Goal: Task Accomplishment & Management: Complete application form

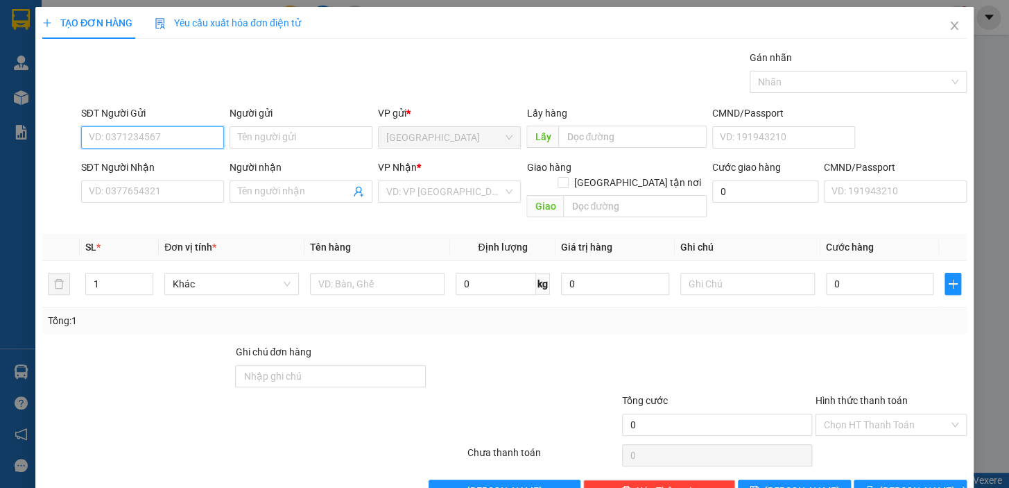
click at [197, 140] on input "SĐT Người Gửi" at bounding box center [152, 137] width 143 height 22
click at [140, 160] on div "0914161935 - HIẾU" at bounding box center [151, 164] width 125 height 15
type input "0914161935"
type input "HIẾU"
type input "0902787864"
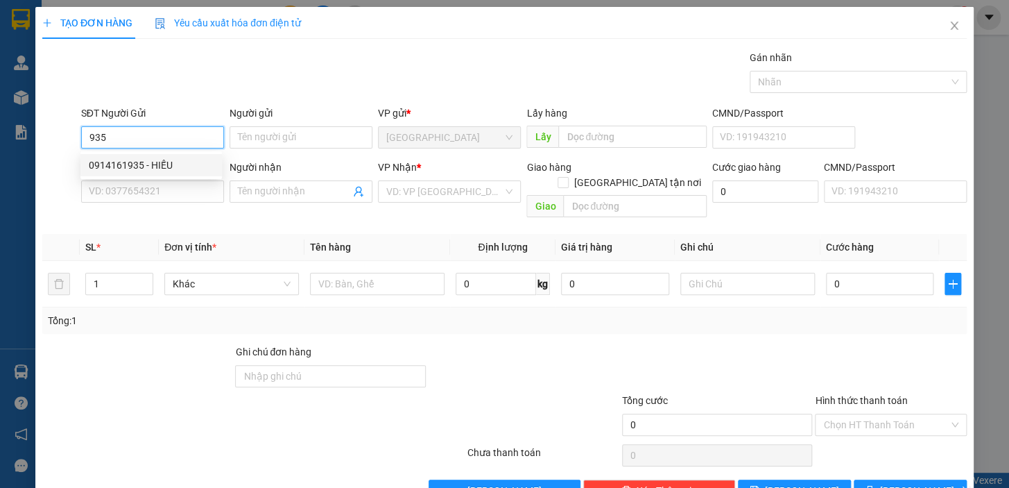
type input "VHM"
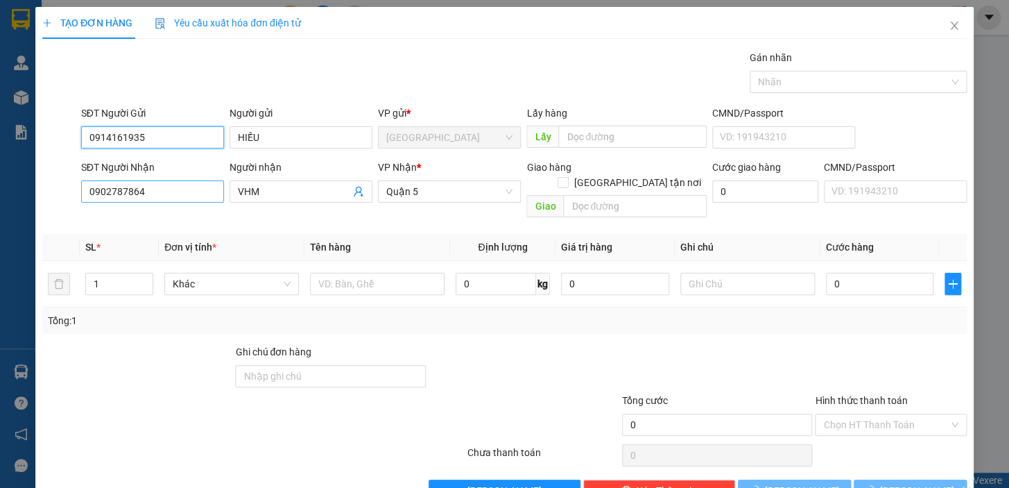
type input "0914161935"
drag, startPoint x: 154, startPoint y: 194, endPoint x: 76, endPoint y: 193, distance: 78.4
click at [76, 193] on div "SĐT Người Nhận 0902787864 Người nhận VHM VP Nhận * Quận 5 Giao hàng Giao tận nơ…" at bounding box center [504, 192] width 927 height 64
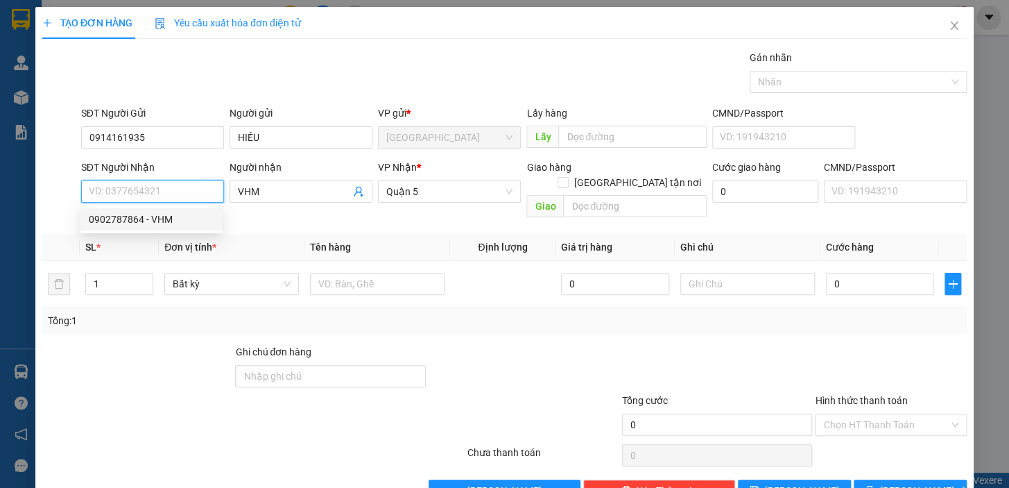
click at [162, 189] on input "SĐT Người Nhận" at bounding box center [152, 191] width 143 height 22
type input "0917215034"
click at [158, 219] on div "0917215034 - THẮM" at bounding box center [151, 219] width 125 height 15
type input "THẮM"
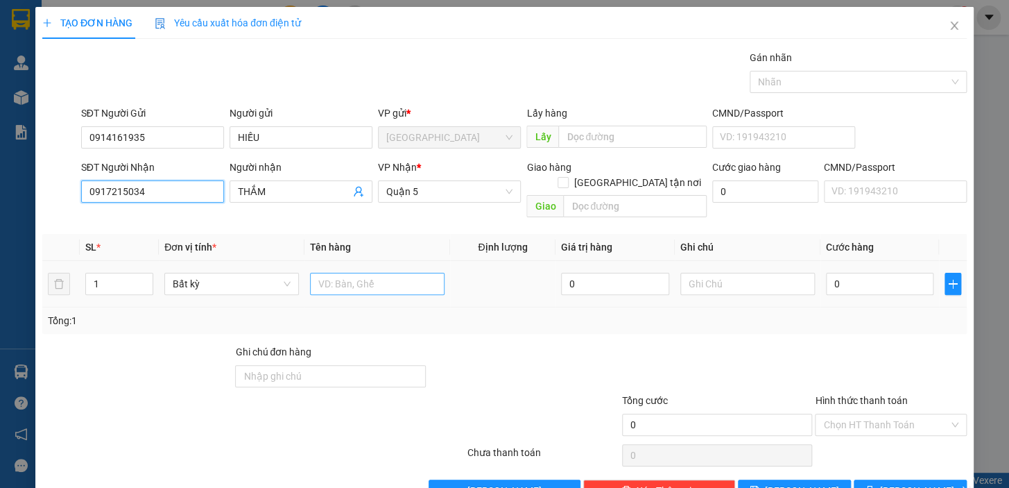
type input "0917215034"
click at [347, 273] on input "text" at bounding box center [377, 284] width 135 height 22
type input "2"
type input "1 H"
click at [848, 273] on input "0" at bounding box center [880, 284] width 108 height 22
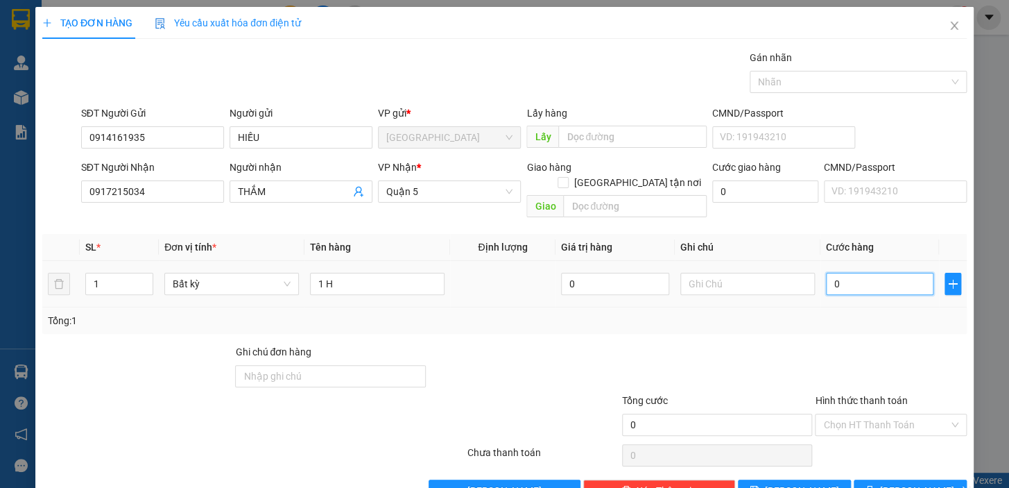
drag, startPoint x: 836, startPoint y: 273, endPoint x: 816, endPoint y: 268, distance: 19.9
click at [821, 268] on td "0" at bounding box center [880, 284] width 119 height 46
type input "2"
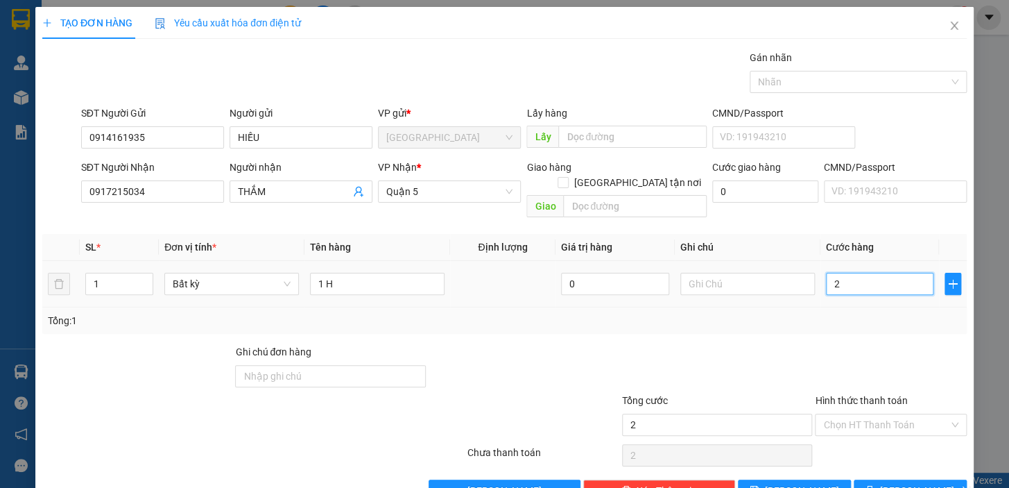
type input "20"
type input "20.000"
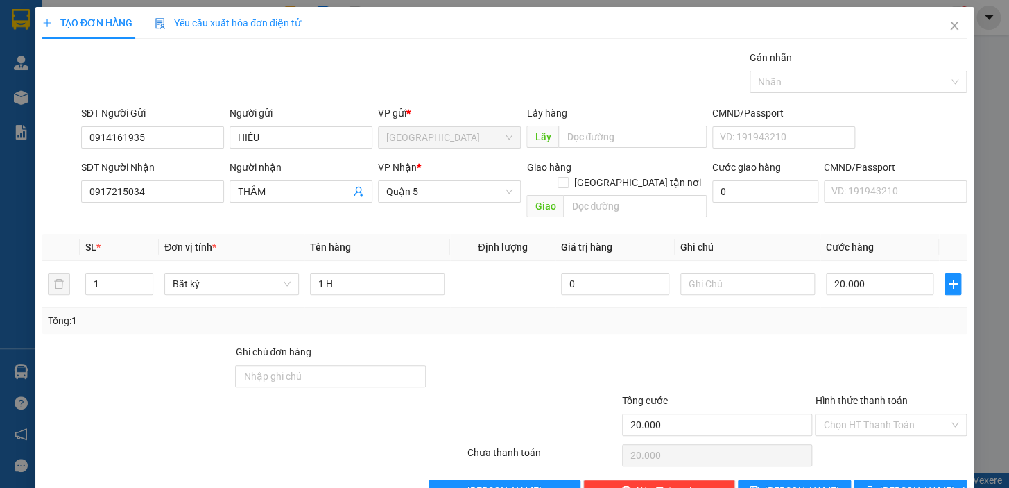
drag, startPoint x: 885, startPoint y: 348, endPoint x: 886, endPoint y: 361, distance: 13.2
click at [886, 351] on div at bounding box center [891, 368] width 155 height 49
click at [893, 416] on input "Hình thức thanh toán" at bounding box center [886, 424] width 126 height 21
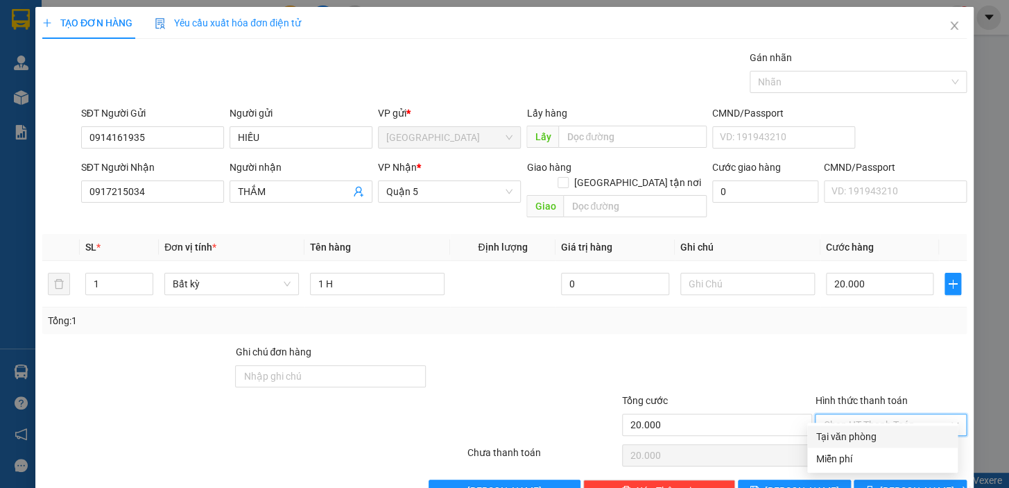
click at [885, 438] on div "Tại văn phòng" at bounding box center [883, 436] width 134 height 15
type input "0"
click at [882, 479] on button "Lưu và In" at bounding box center [910, 490] width 113 height 22
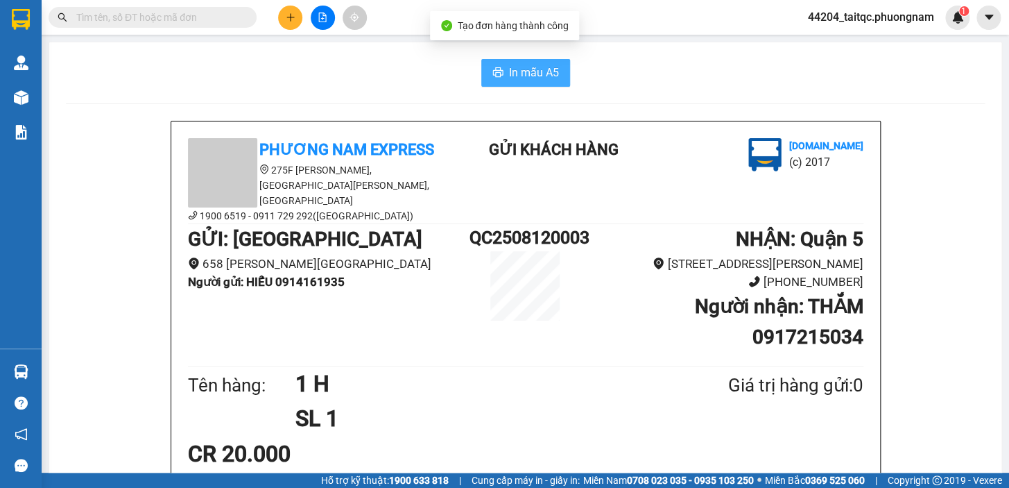
click at [514, 76] on span "In mẫu A5" at bounding box center [534, 72] width 50 height 17
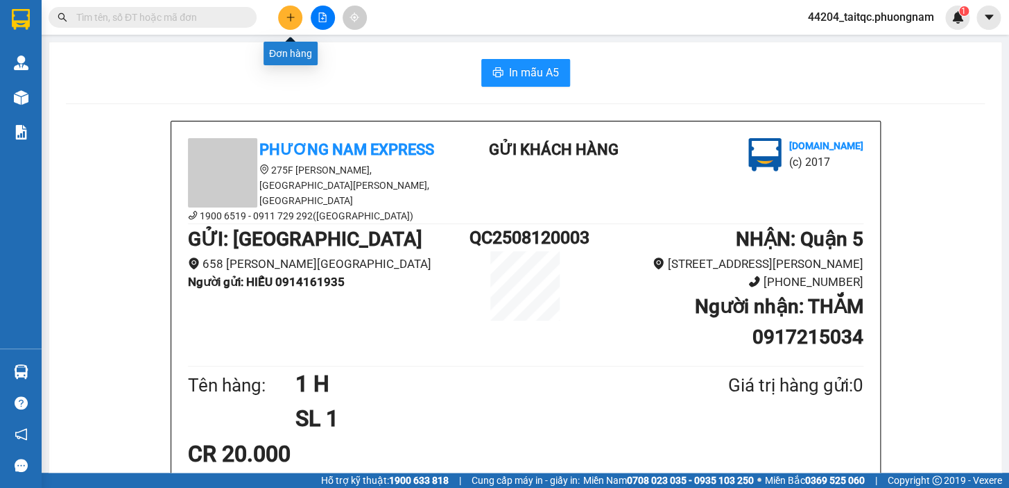
click at [291, 26] on button at bounding box center [290, 18] width 24 height 24
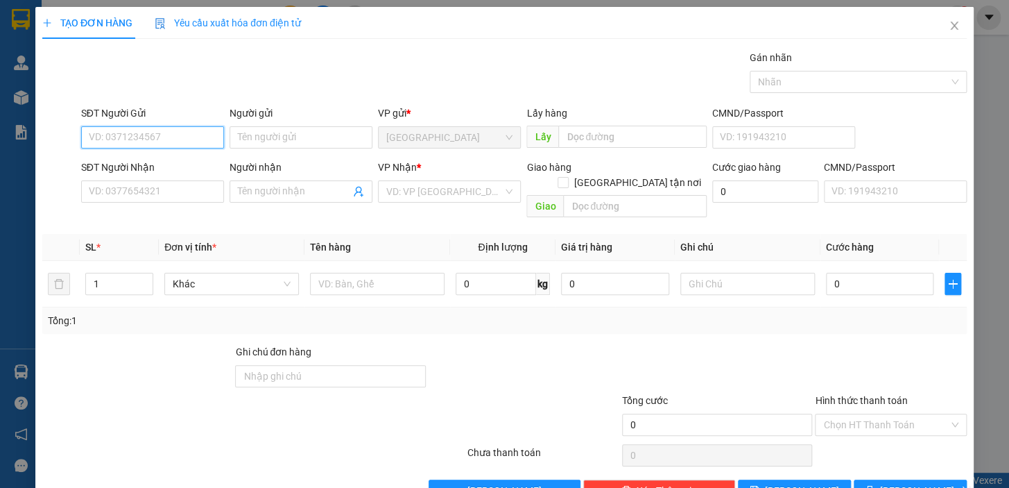
paste input "0938999296"
type input "0938999296"
click at [186, 139] on input "0938999296" at bounding box center [152, 137] width 143 height 22
click at [162, 166] on div "0938999296 - LAM" at bounding box center [151, 164] width 125 height 15
type input "LAM"
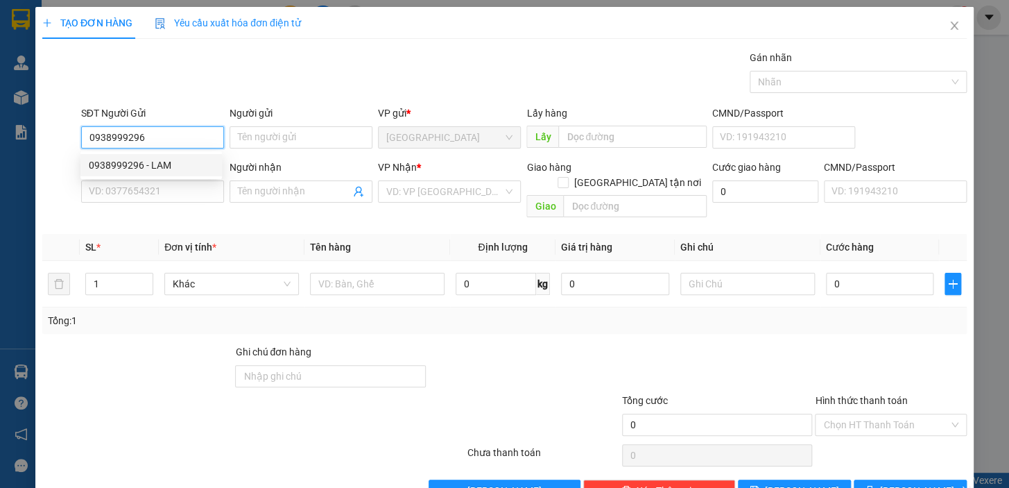
type input "0903058600"
type input "BEO"
type input "0938999296"
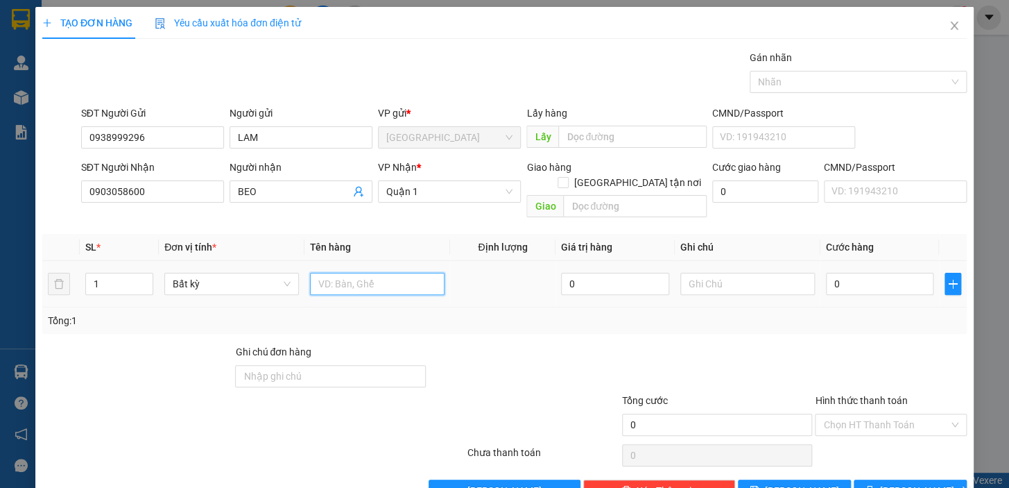
click at [354, 273] on input "text" at bounding box center [377, 284] width 135 height 22
click at [372, 273] on input "1PB TH" at bounding box center [377, 284] width 135 height 22
type input "1PB THU HỘ :925K"
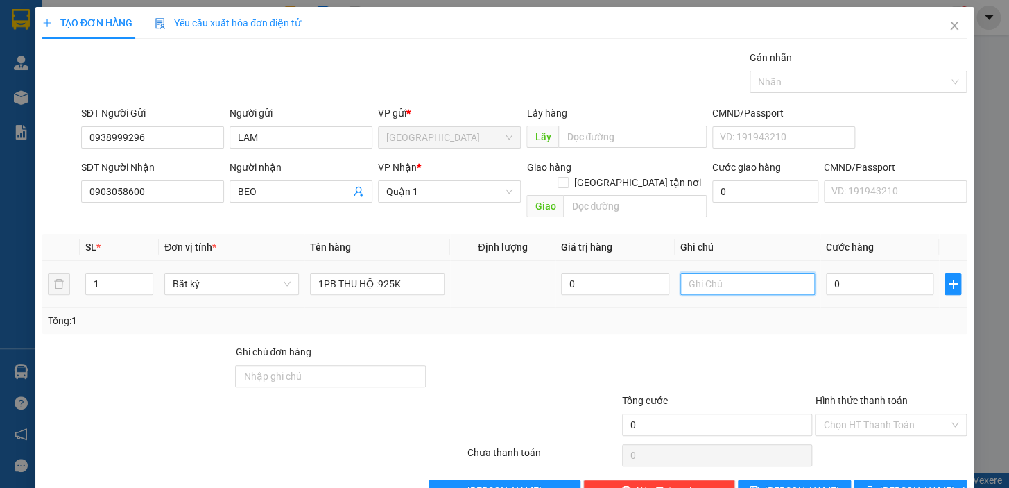
click at [718, 273] on input "text" at bounding box center [747, 284] width 135 height 22
type input "SG 110040"
click at [884, 414] on input "Hình thức thanh toán" at bounding box center [886, 424] width 126 height 21
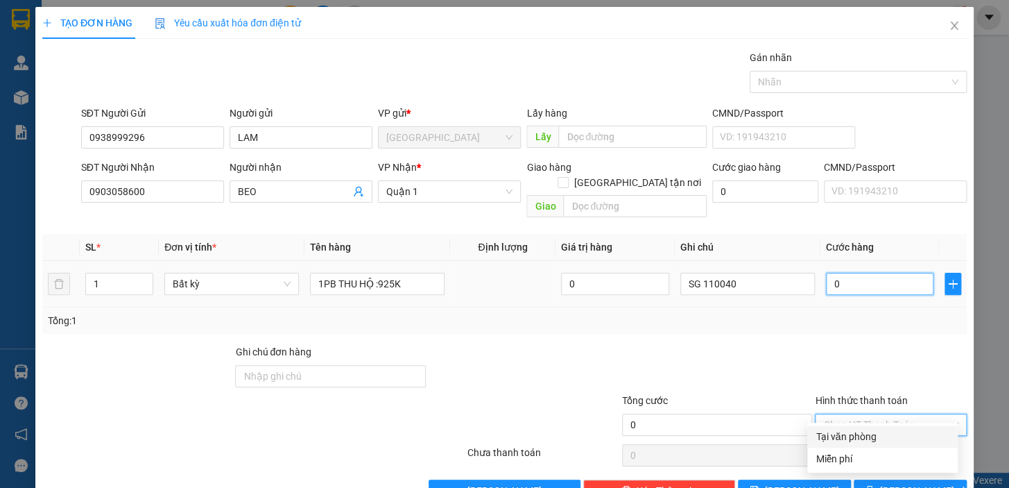
click at [850, 274] on input "0" at bounding box center [880, 284] width 108 height 22
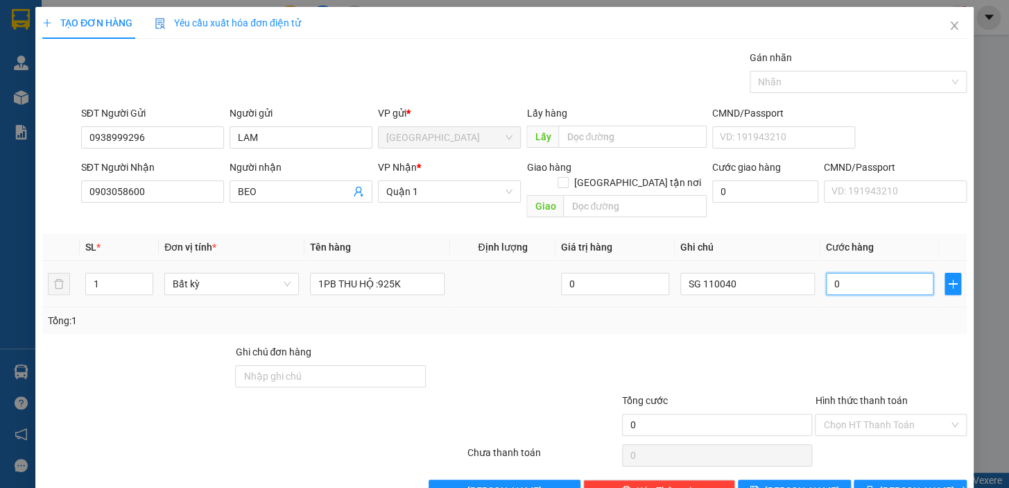
drag, startPoint x: 842, startPoint y: 270, endPoint x: 822, endPoint y: 272, distance: 20.2
click at [826, 273] on input "0" at bounding box center [880, 284] width 108 height 22
type input "2"
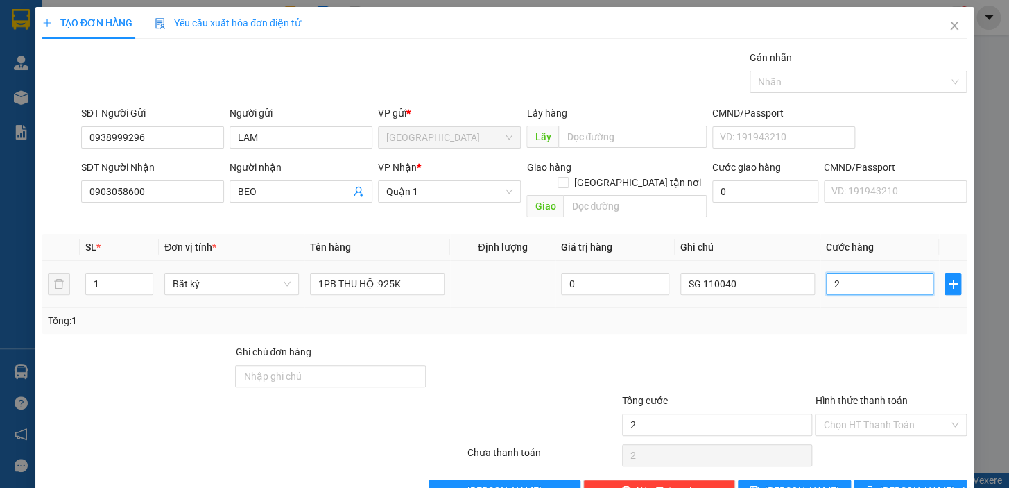
type input "20"
type input "20.000"
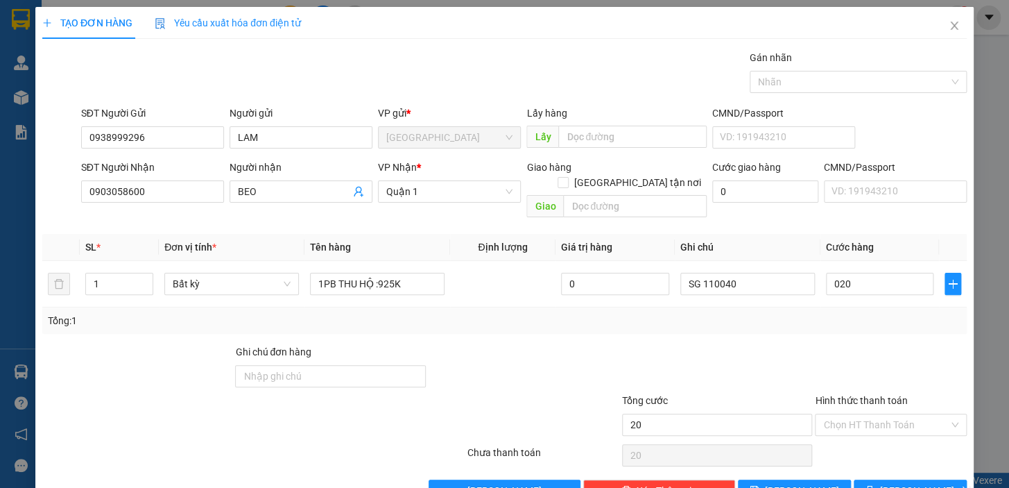
type input "20.000"
click at [910, 371] on div at bounding box center [891, 368] width 155 height 49
click at [881, 479] on button "Lưu và In" at bounding box center [910, 490] width 113 height 22
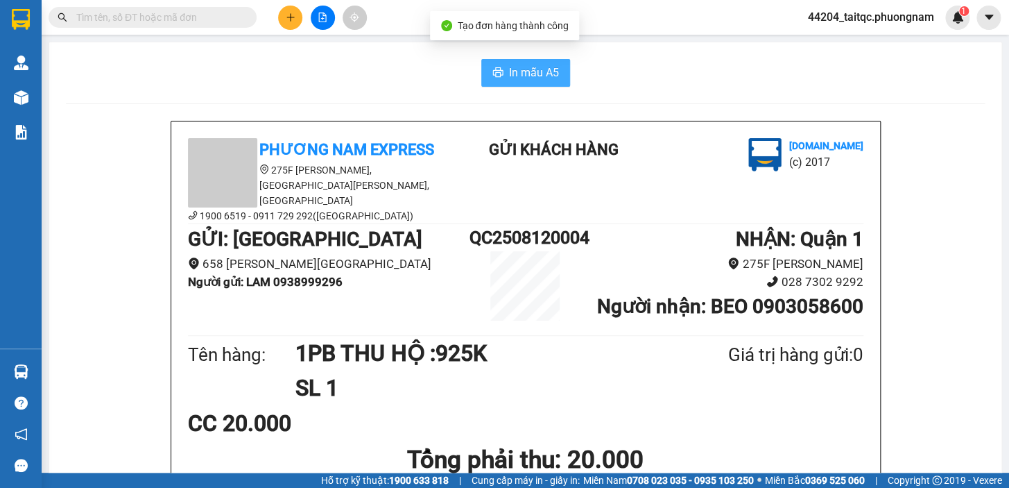
click at [532, 72] on span "In mẫu A5" at bounding box center [534, 72] width 50 height 17
click at [293, 17] on icon "plus" at bounding box center [290, 17] width 8 height 1
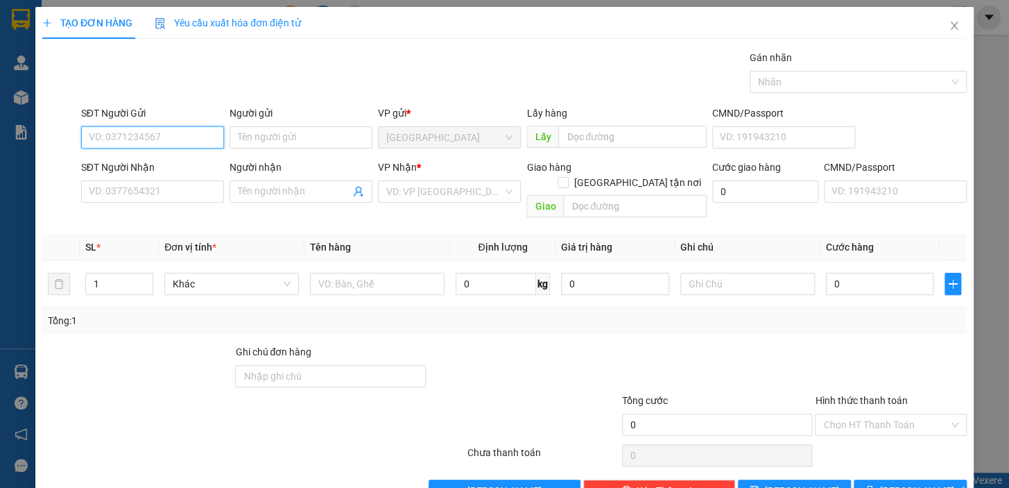
paste input "0946402525"
type input "0946402525"
click at [170, 134] on input "0946402525" at bounding box center [152, 137] width 143 height 22
click at [185, 166] on div "0946402525 - MINH TÂM" at bounding box center [157, 164] width 137 height 15
type input "[PERSON_NAME]"
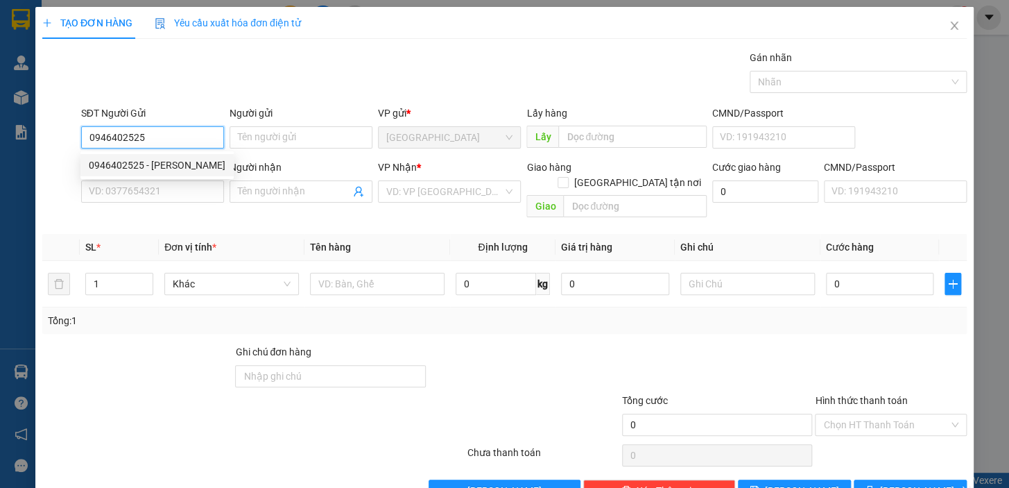
type input "0945979600"
type input "ĐÔ"
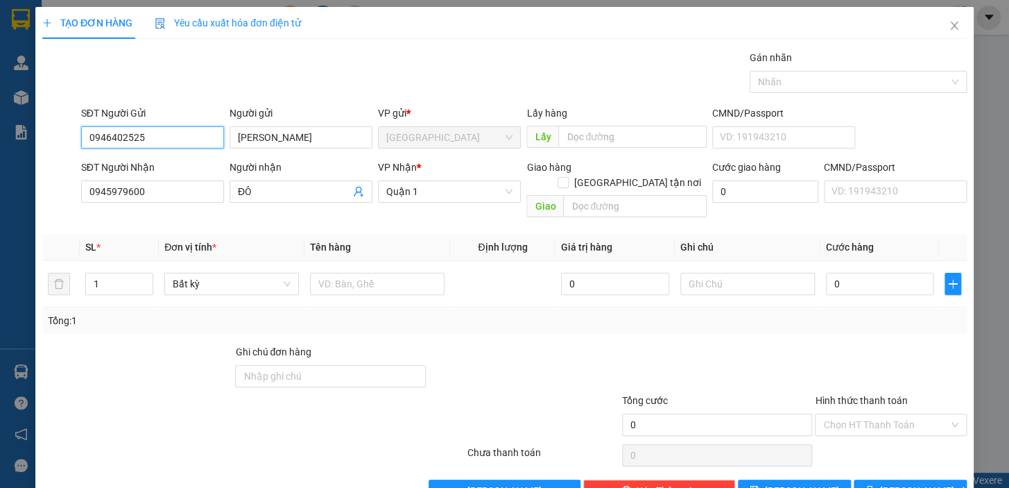
type input "0946402525"
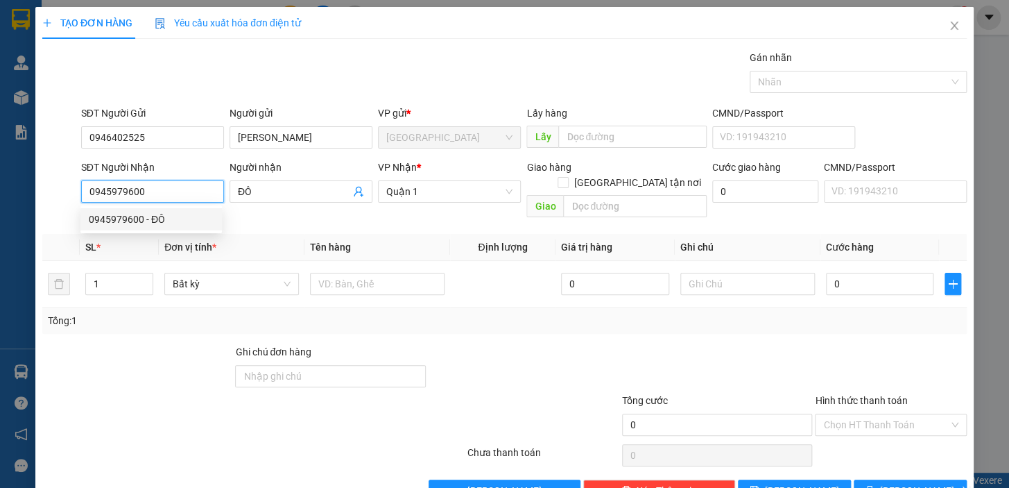
drag, startPoint x: 151, startPoint y: 191, endPoint x: 71, endPoint y: 194, distance: 79.1
click at [71, 194] on div "SĐT Người Nhận 0945979600 Người nhận ĐÔ VP Nhận * Quận 1 Giao hàng Giao tận nơi…" at bounding box center [504, 192] width 927 height 64
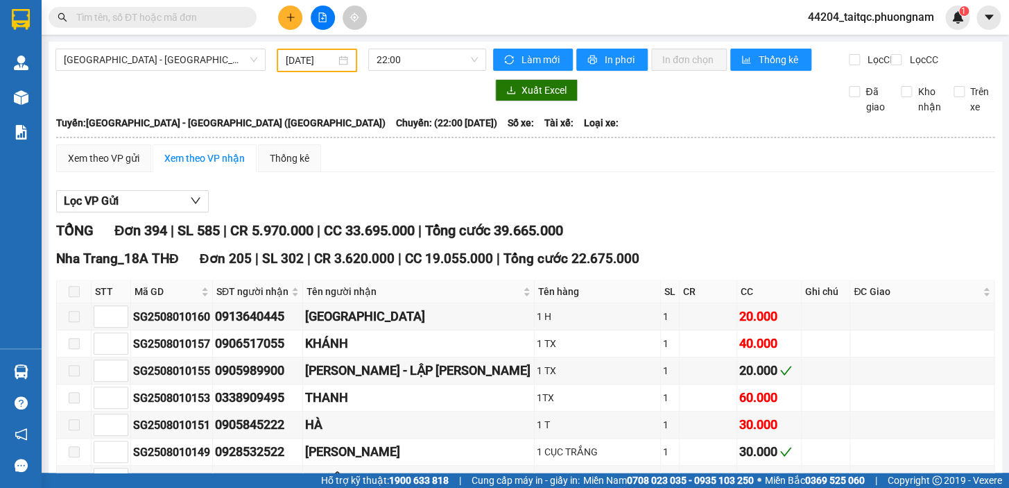
click at [207, 18] on input "text" at bounding box center [158, 17] width 164 height 15
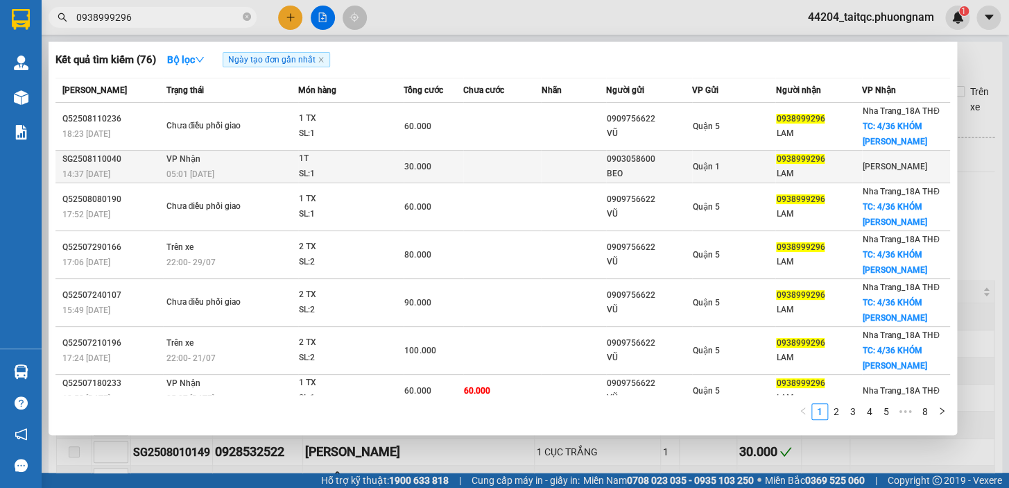
type input "0938999296"
click at [520, 160] on td at bounding box center [502, 167] width 78 height 33
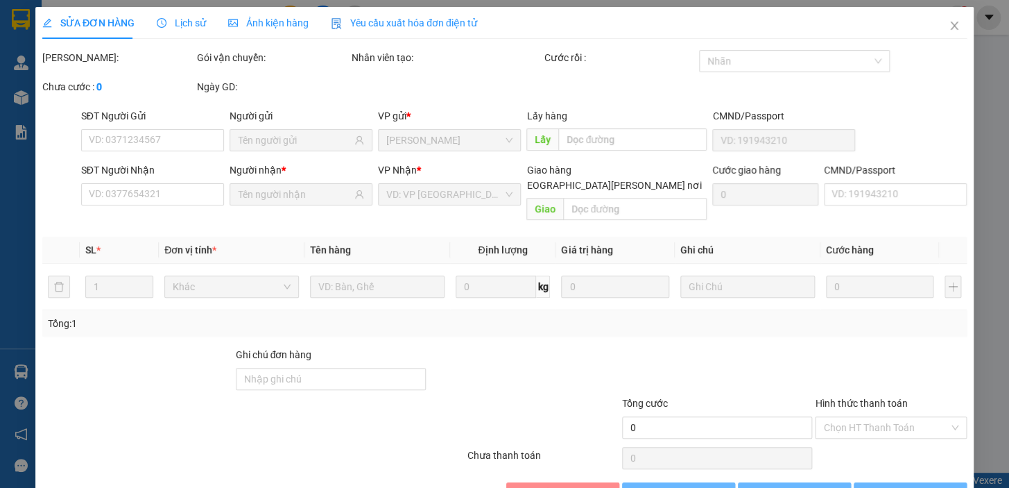
type input "0903058600"
type input "BEO"
type input "0938999296"
type input "LAM"
type input "30.000"
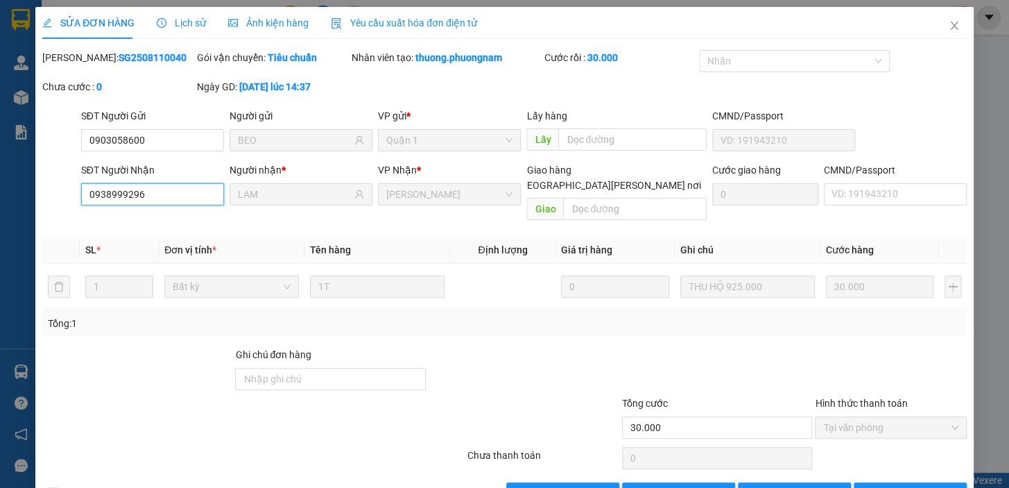
drag, startPoint x: 155, startPoint y: 196, endPoint x: 80, endPoint y: 187, distance: 75.4
click at [81, 187] on input "0938999296" at bounding box center [152, 194] width 143 height 22
click at [952, 28] on span "Close" at bounding box center [954, 26] width 39 height 39
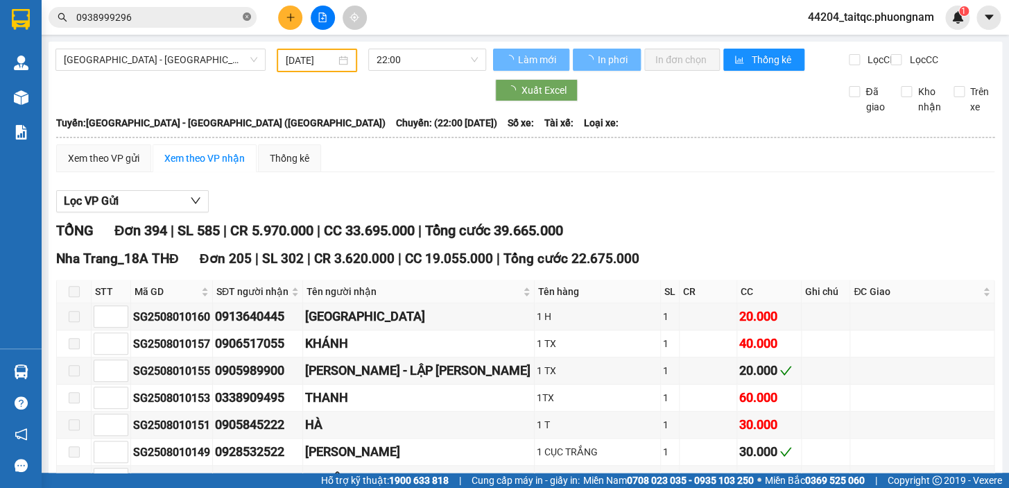
drag, startPoint x: 246, startPoint y: 15, endPoint x: 159, endPoint y: 15, distance: 87.4
click at [246, 15] on icon "close-circle" at bounding box center [247, 16] width 8 height 8
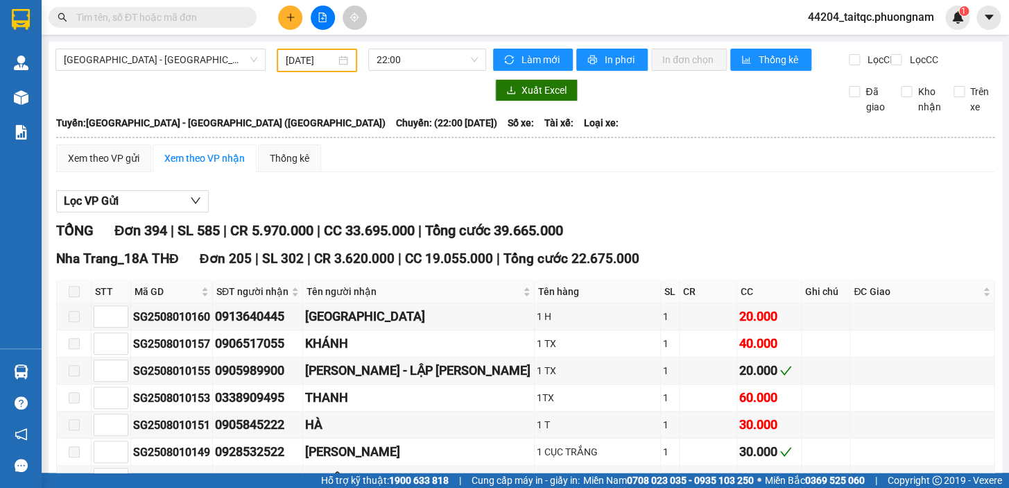
click at [152, 15] on input "text" at bounding box center [158, 17] width 164 height 15
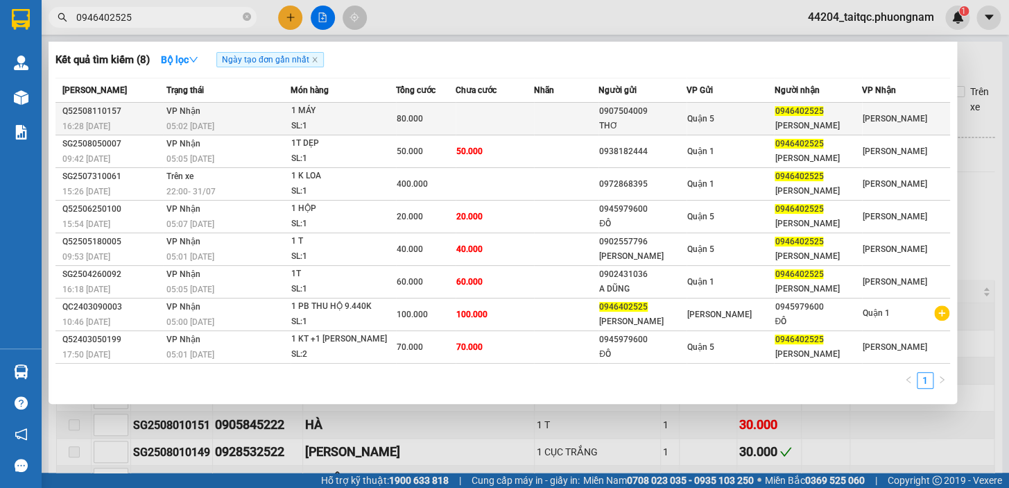
type input "0946402525"
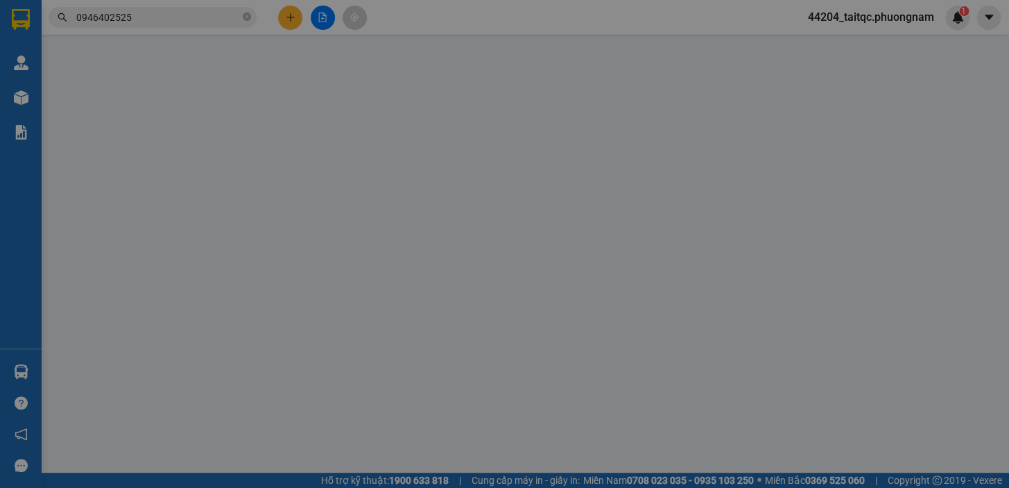
type input "0907504009"
type input "THƠ"
type input "0946402525"
type input "[PERSON_NAME]"
type input "80.000"
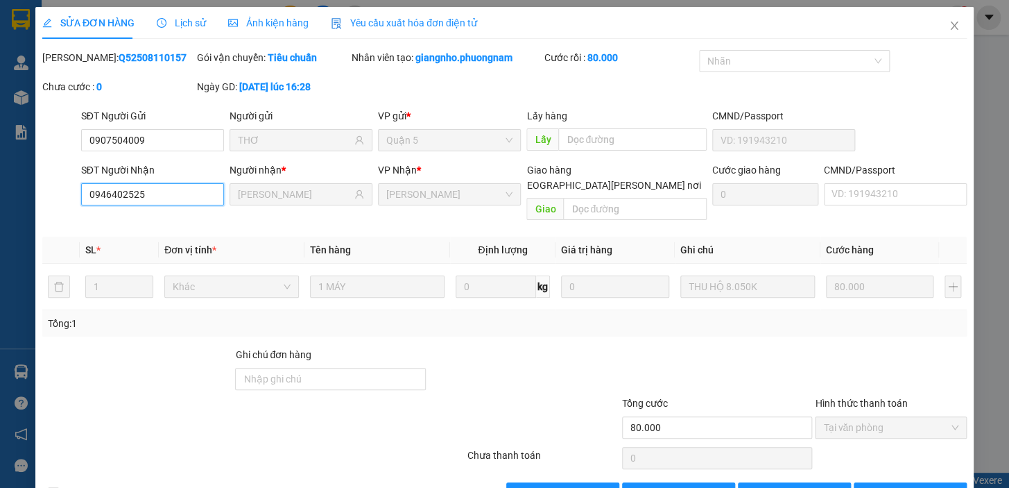
drag, startPoint x: 144, startPoint y: 201, endPoint x: 87, endPoint y: 195, distance: 57.2
click at [87, 195] on input "0946402525" at bounding box center [152, 194] width 143 height 22
drag, startPoint x: 152, startPoint y: 140, endPoint x: 75, endPoint y: 139, distance: 77.0
click at [71, 142] on div "SĐT Người Gửi 0907504009 0907504009 Người gửi THƠ VP gửi * Quận 5 Lấy hàng Lấy …" at bounding box center [504, 132] width 927 height 49
drag, startPoint x: 137, startPoint y: 199, endPoint x: 90, endPoint y: 194, distance: 47.5
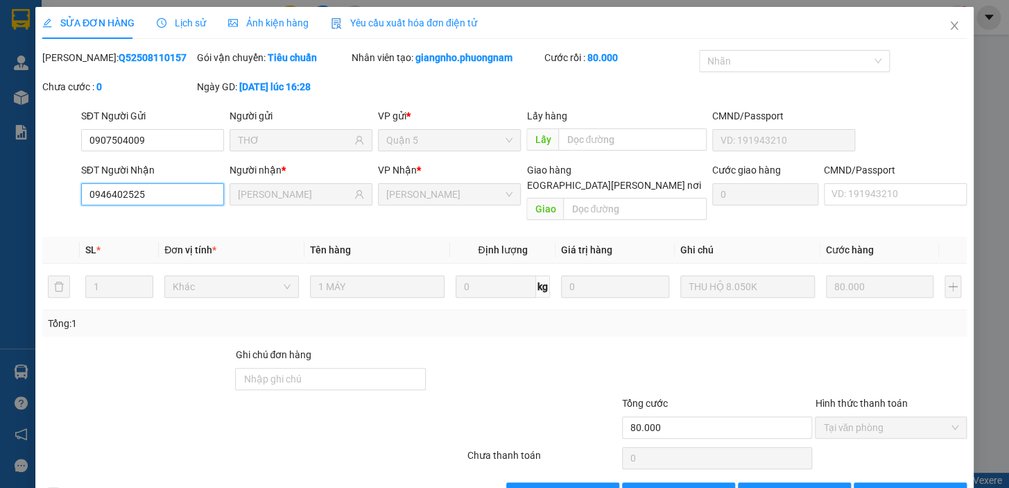
click at [90, 194] on input "0946402525" at bounding box center [152, 194] width 143 height 22
drag, startPoint x: 132, startPoint y: 145, endPoint x: 62, endPoint y: 141, distance: 70.2
click at [62, 141] on div "SĐT Người Gửi 0907504009 0907504009 Người gửi THƠ VP gửi * Quận 5 Lấy hàng Lấy …" at bounding box center [504, 132] width 927 height 49
click at [950, 24] on icon "close" at bounding box center [954, 26] width 8 height 8
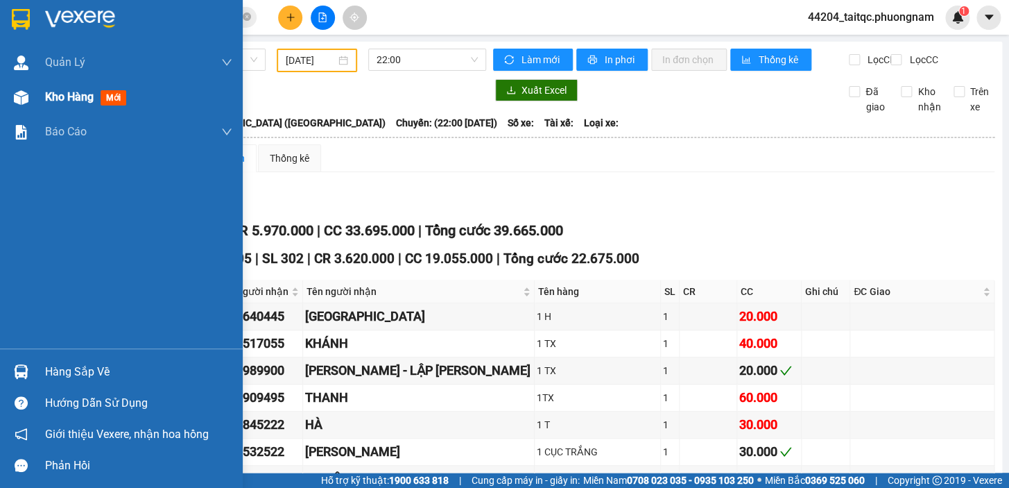
click at [62, 94] on span "Kho hàng" at bounding box center [69, 96] width 49 height 13
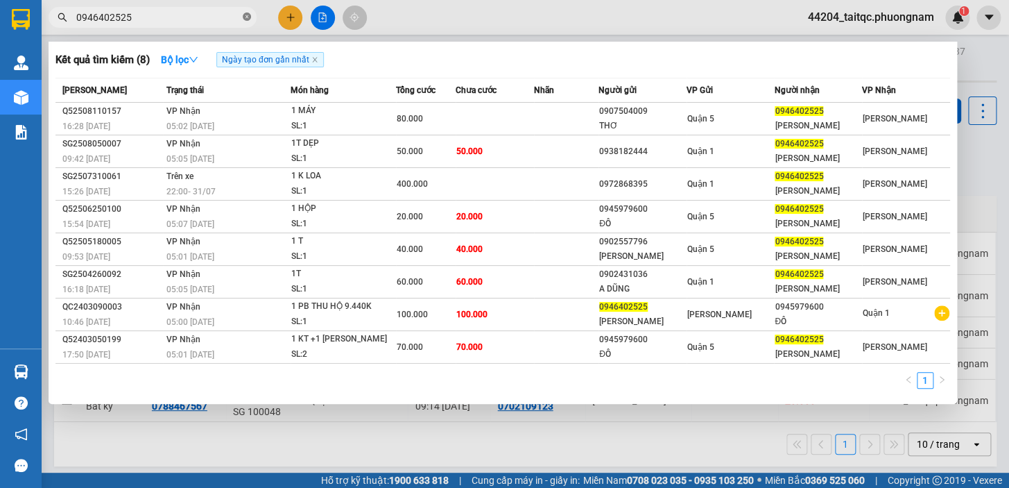
click at [246, 12] on icon "close-circle" at bounding box center [247, 16] width 8 height 8
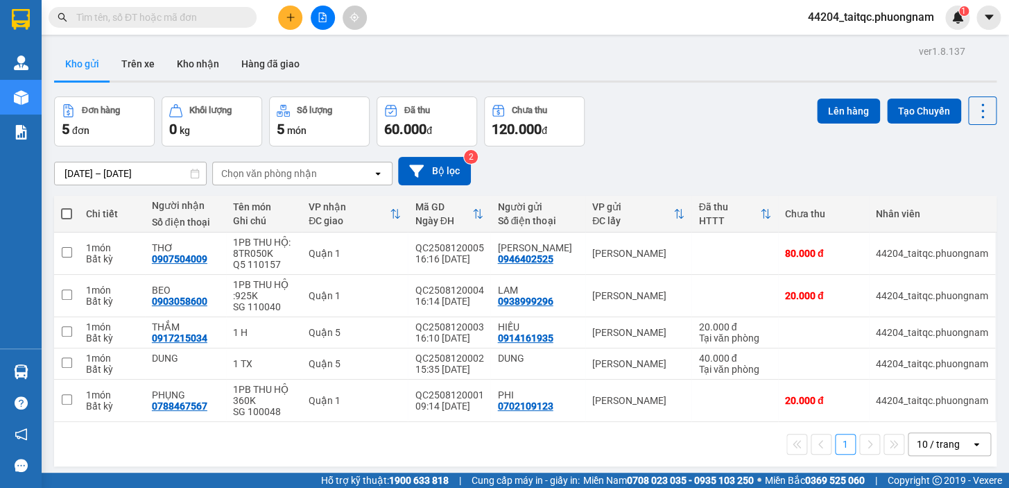
click at [278, 18] on button at bounding box center [290, 18] width 24 height 24
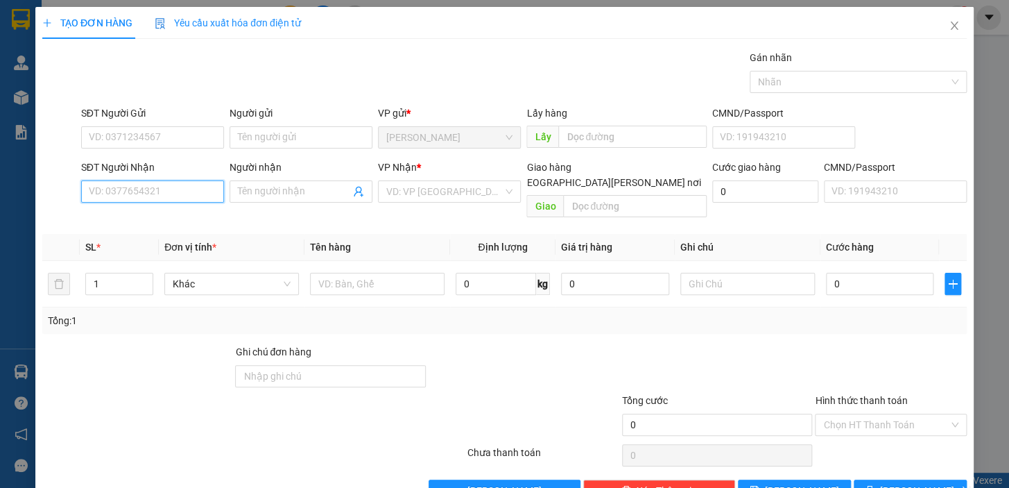
click at [169, 185] on input "SĐT Người Nhận" at bounding box center [152, 191] width 143 height 22
type input "0762663685"
click at [152, 214] on div "0762663685 - QUÂN" at bounding box center [151, 219] width 125 height 15
type input "QUÂN"
type input "0762663685"
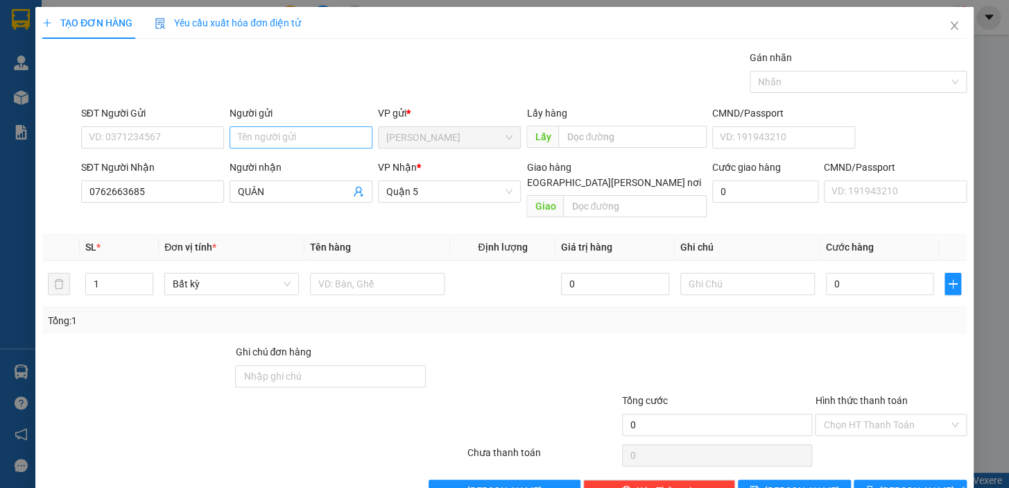
click at [271, 124] on div "Người gửi" at bounding box center [301, 115] width 143 height 21
click at [271, 139] on input "Người gửi" at bounding box center [301, 137] width 143 height 22
type input "HỒNG MỸ"
click at [370, 273] on input "text" at bounding box center [377, 284] width 135 height 22
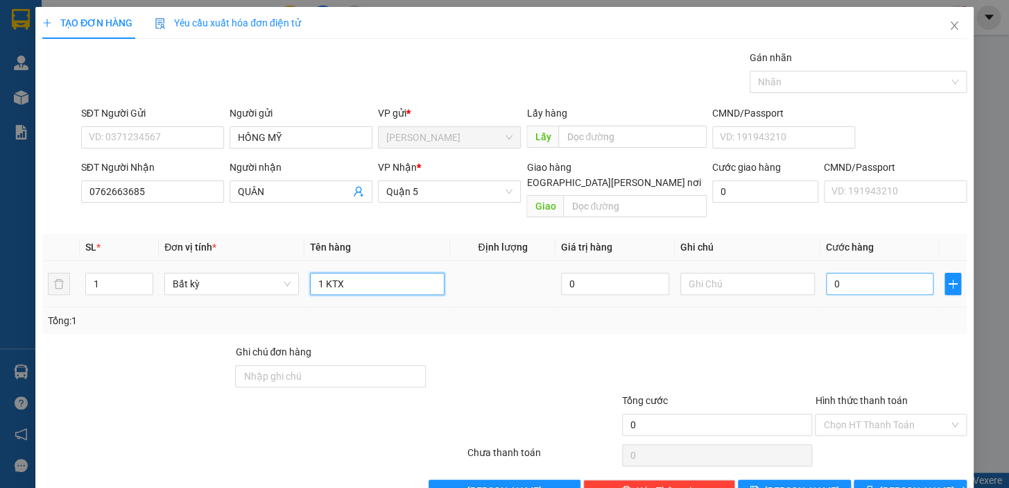
type input "1 KTX"
click at [870, 278] on input "0" at bounding box center [880, 284] width 108 height 22
drag, startPoint x: 851, startPoint y: 269, endPoint x: 825, endPoint y: 276, distance: 26.6
click at [826, 276] on input "0" at bounding box center [880, 284] width 108 height 22
type input "4"
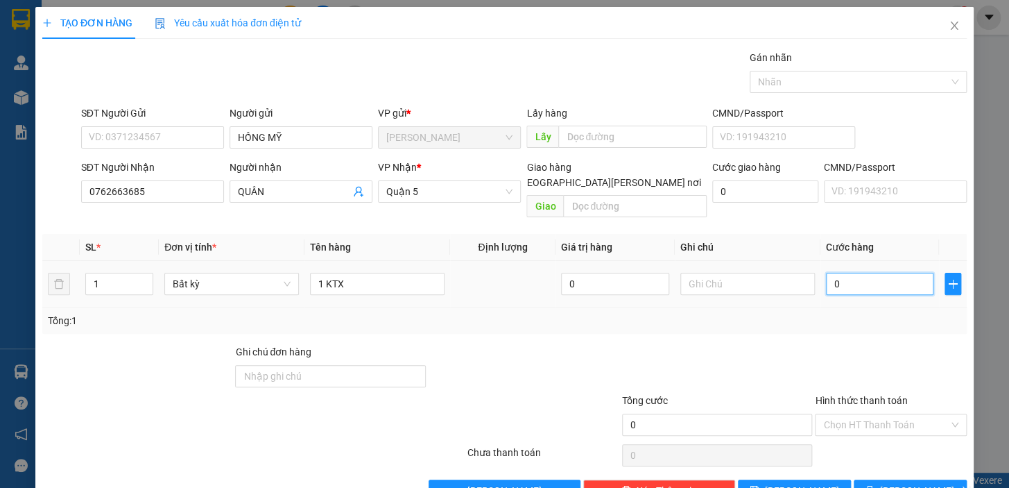
type input "4"
type input "40"
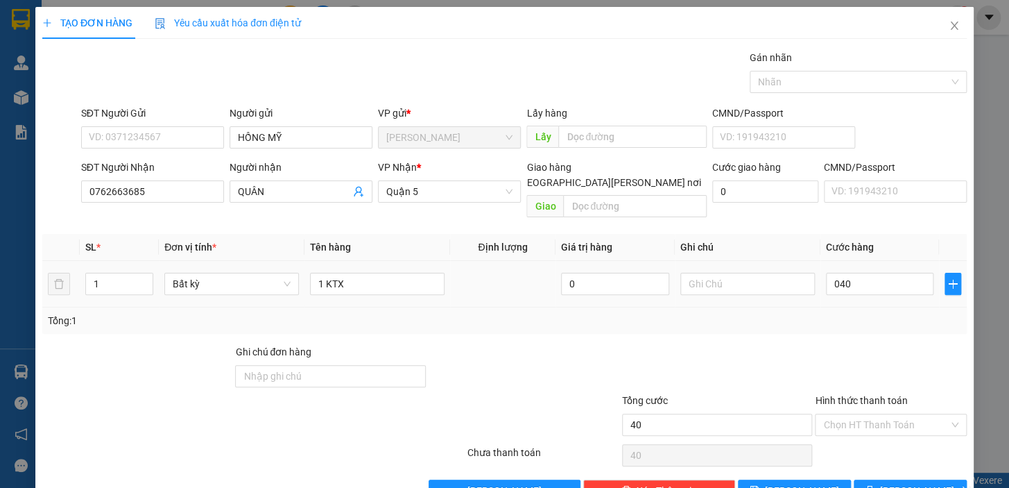
type input "40.000"
click at [837, 324] on div "Transit Pickup Surcharge Ids Transit Deliver Surcharge Ids Transit Deliver Surc…" at bounding box center [504, 276] width 925 height 452
click at [911, 483] on span "Lưu và In" at bounding box center [928, 490] width 97 height 15
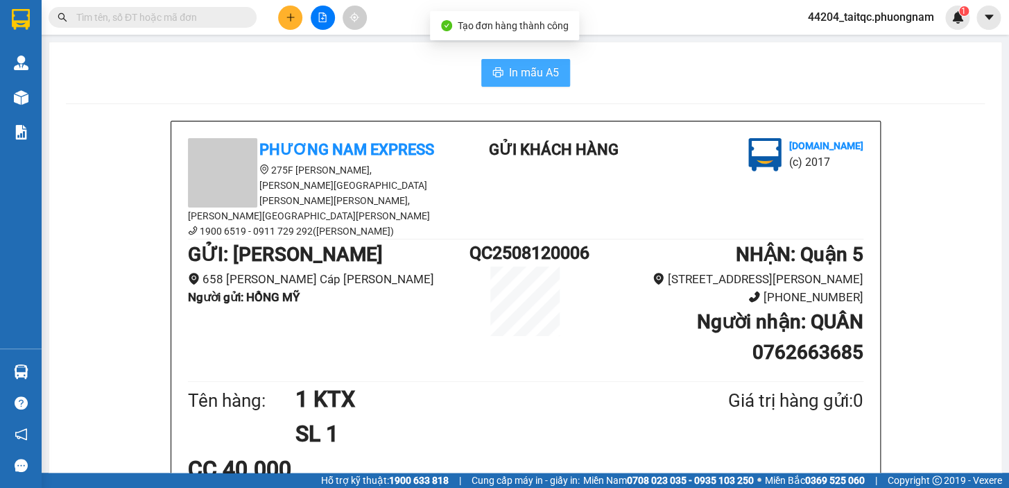
click at [521, 78] on span "In mẫu A5" at bounding box center [534, 72] width 50 height 17
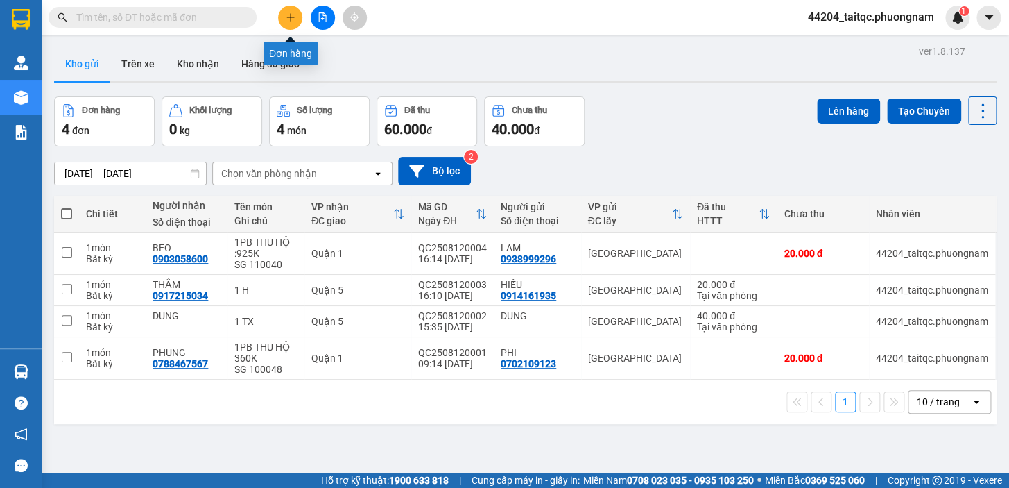
click at [291, 20] on icon "plus" at bounding box center [290, 17] width 1 height 8
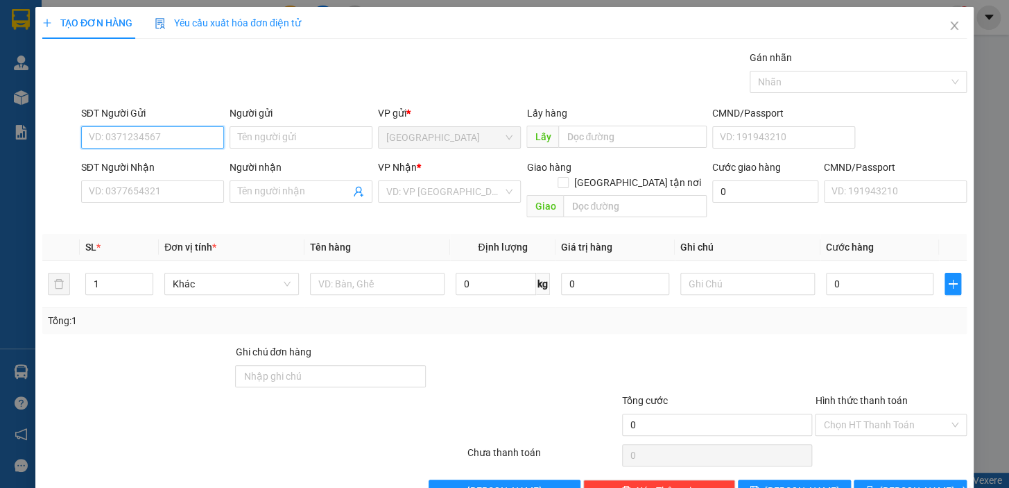
paste input "0946402525"
type input "0946402525"
click at [171, 137] on input "0946402525" at bounding box center [152, 137] width 143 height 22
click at [169, 166] on div "0946402525 - MINH TÂM" at bounding box center [157, 164] width 137 height 15
type input "[PERSON_NAME]"
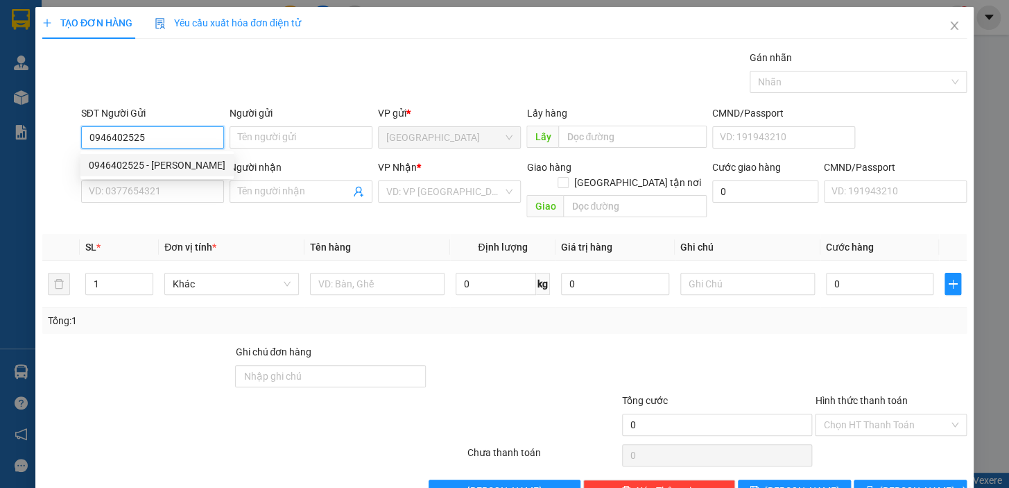
type input "0945979600"
type input "ĐÔ"
type input "0946402525"
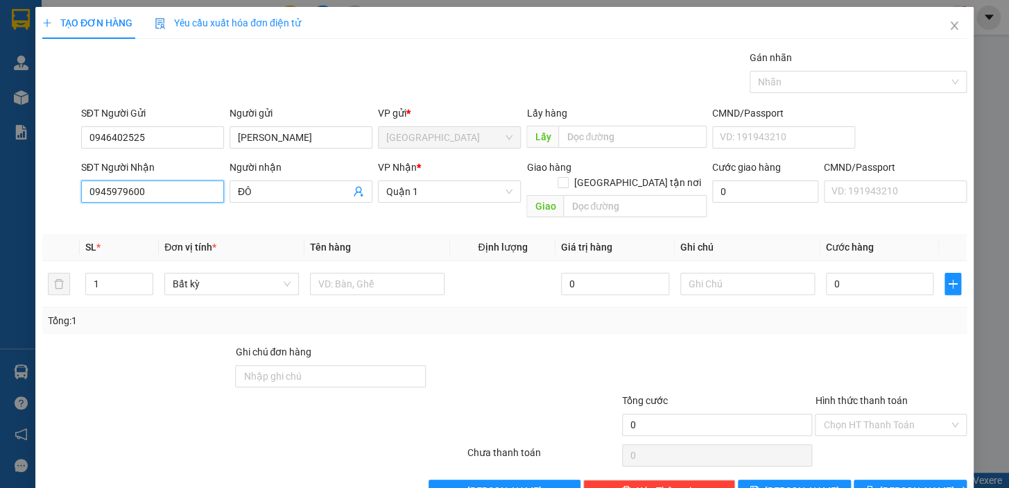
drag, startPoint x: 155, startPoint y: 186, endPoint x: 82, endPoint y: 187, distance: 72.8
click at [82, 187] on input "0945979600" at bounding box center [152, 191] width 143 height 22
paste input "0907504009"
type input "0907504009"
drag, startPoint x: 258, startPoint y: 186, endPoint x: 235, endPoint y: 195, distance: 24.6
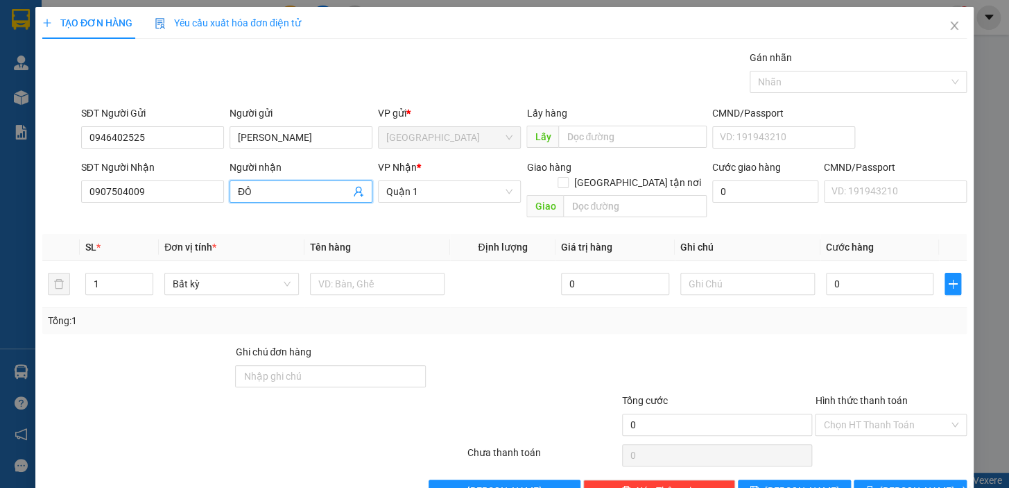
click at [238, 195] on input "ĐÔ" at bounding box center [294, 191] width 112 height 15
click at [294, 187] on input "Người nhận" at bounding box center [294, 191] width 112 height 15
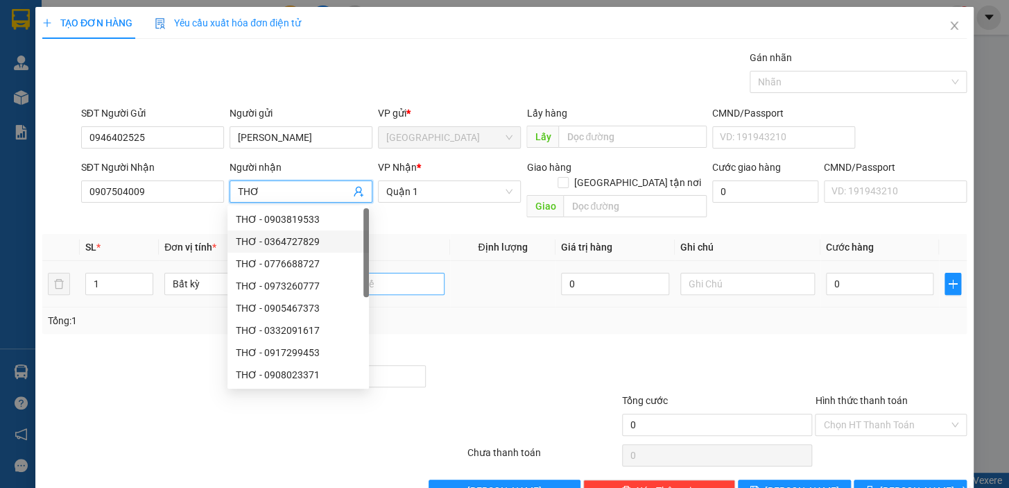
type input "THƠ"
click at [395, 273] on input "text" at bounding box center [377, 284] width 135 height 22
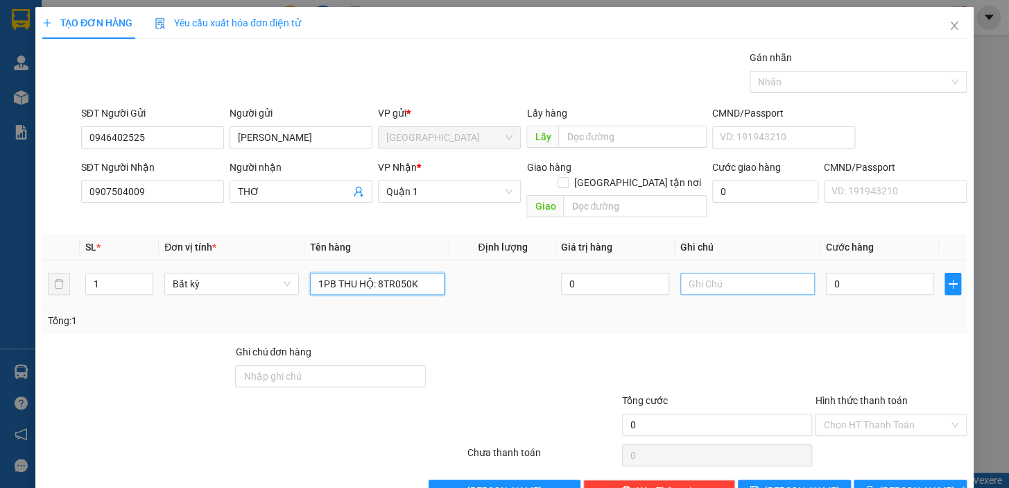
type input "1PB THU HỘ: 8TR050K"
click at [707, 273] on input "text" at bounding box center [747, 284] width 135 height 22
type input "Q5 110157"
click at [846, 273] on input "0" at bounding box center [880, 284] width 108 height 22
drag, startPoint x: 830, startPoint y: 270, endPoint x: 823, endPoint y: 270, distance: 7.6
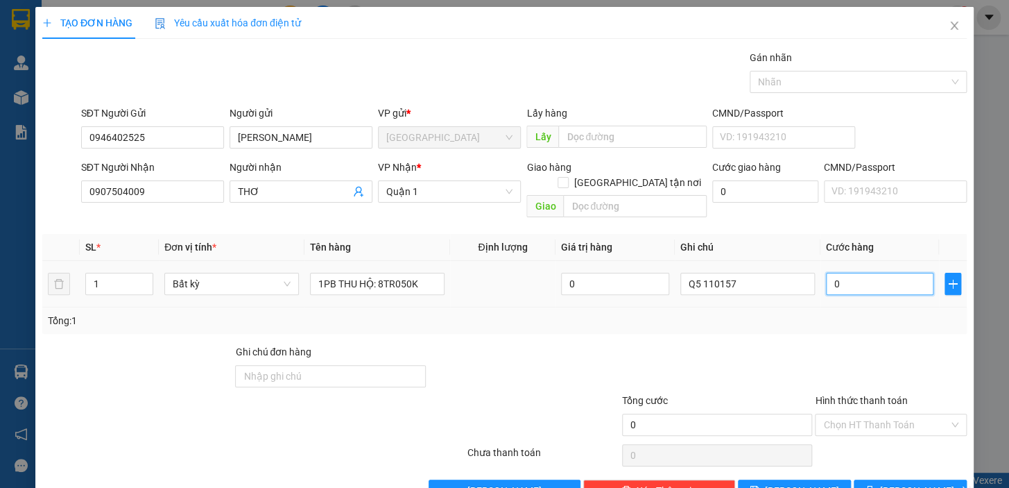
click at [826, 273] on input "0" at bounding box center [880, 284] width 108 height 22
type input "8"
type input "80"
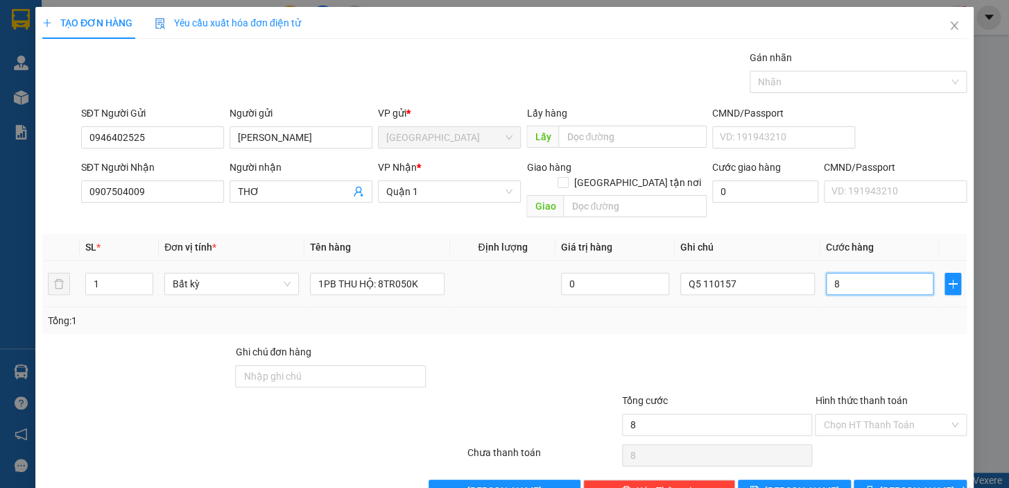
type input "80"
type input "80.000"
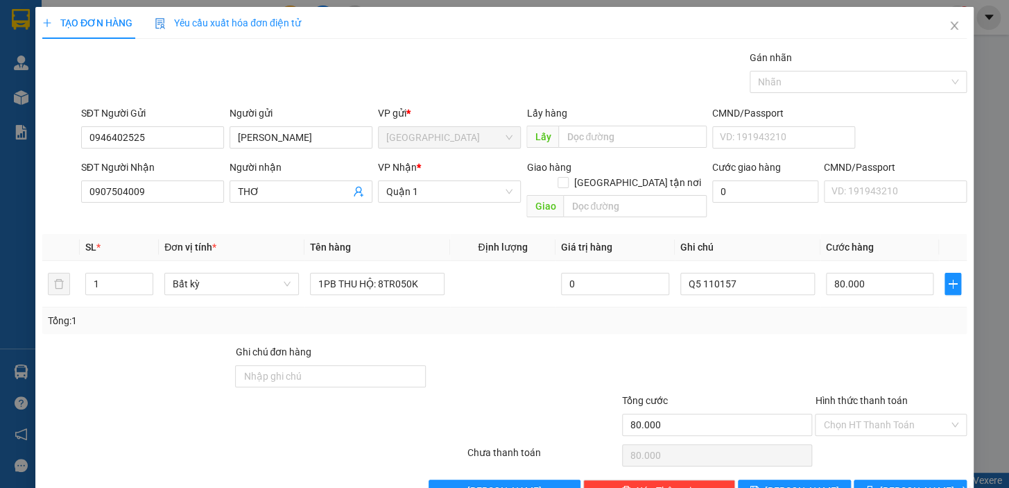
click at [816, 344] on div at bounding box center [891, 368] width 155 height 49
click at [890, 465] on span "Lưu và In" at bounding box center [928, 490] width 97 height 15
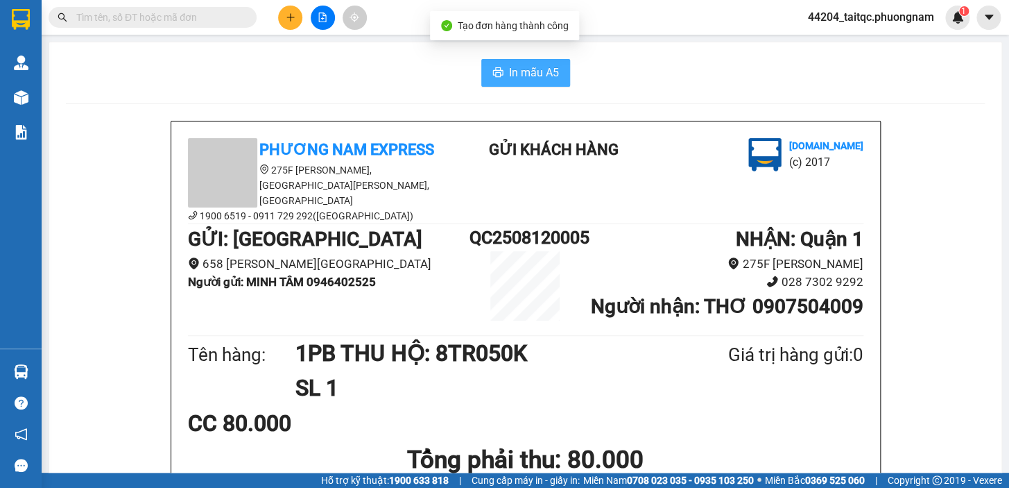
click at [529, 80] on span "In mẫu A5" at bounding box center [534, 72] width 50 height 17
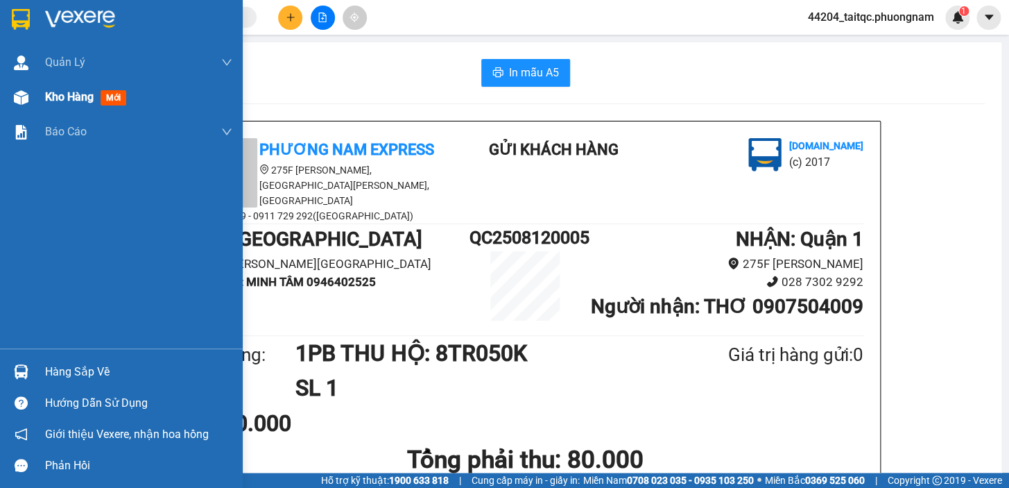
click at [42, 98] on div "Kho hàng mới" at bounding box center [121, 97] width 243 height 35
